Goal: Task Accomplishment & Management: Use online tool/utility

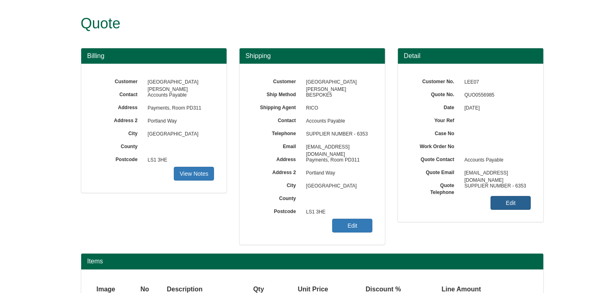
click at [503, 201] on link "Edit" at bounding box center [510, 203] width 40 height 14
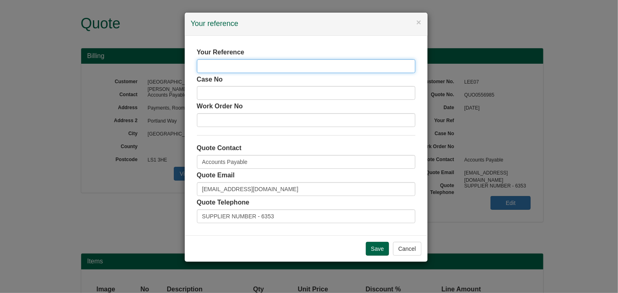
click at [335, 69] on input "text" at bounding box center [306, 66] width 218 height 14
type input "[PERSON_NAME]"
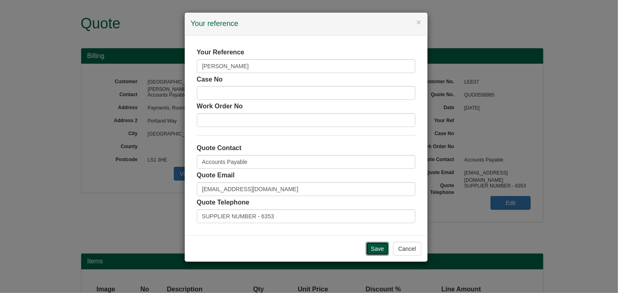
click at [375, 248] on input "Save" at bounding box center [378, 249] width 24 height 14
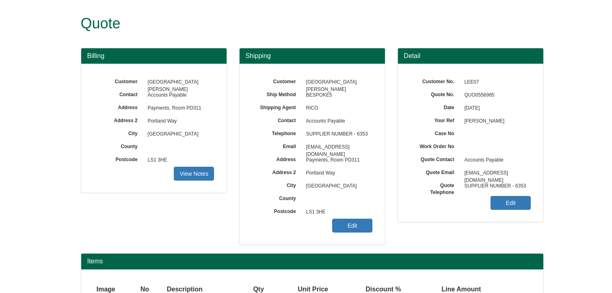
scroll to position [71, 0]
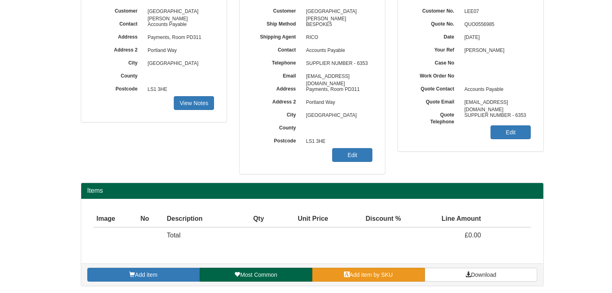
click at [387, 274] on span "Add item by SKU" at bounding box center [371, 275] width 43 height 6
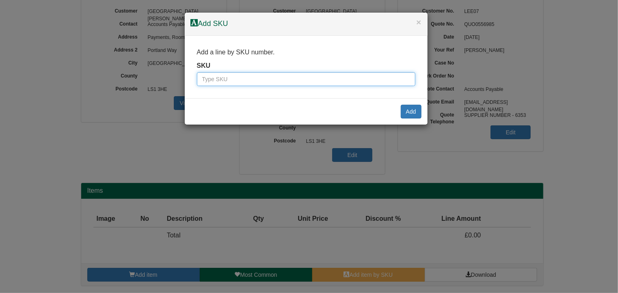
click at [309, 82] on input "text" at bounding box center [306, 79] width 218 height 14
type input "100092002"
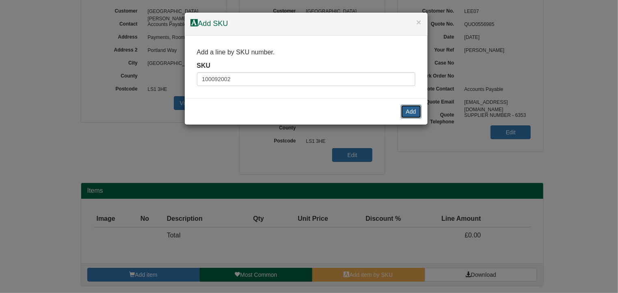
click at [407, 111] on button "Add" at bounding box center [411, 112] width 21 height 14
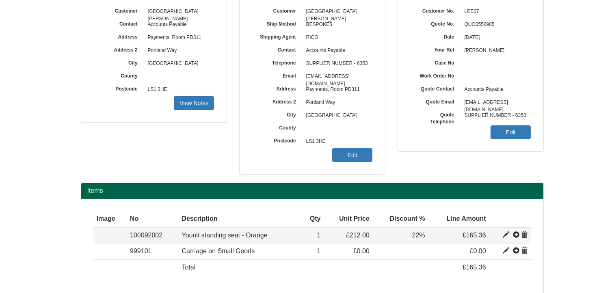
click at [505, 232] on span at bounding box center [506, 235] width 6 height 6
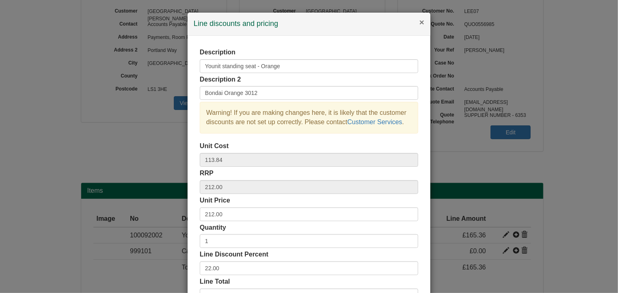
click at [419, 23] on button "×" at bounding box center [421, 22] width 5 height 9
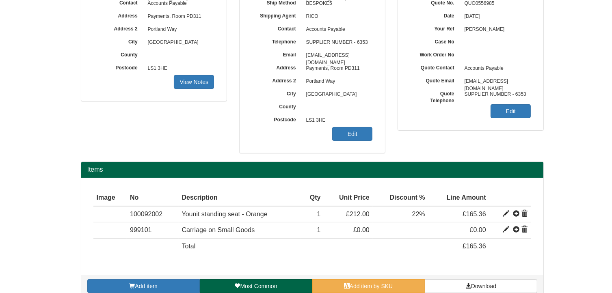
scroll to position [103, 0]
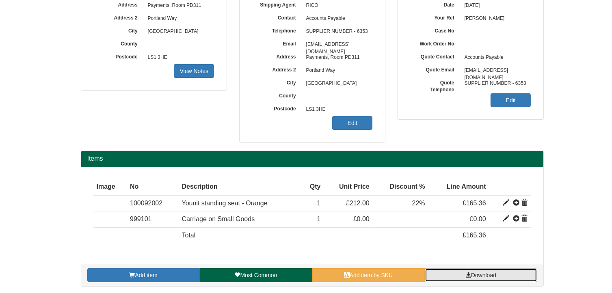
click at [478, 276] on span "Download" at bounding box center [483, 275] width 25 height 6
